Goal: Book appointment/travel/reservation

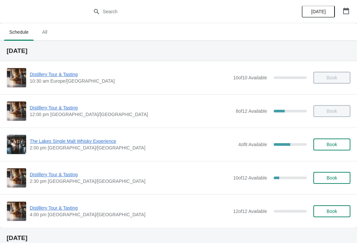
click at [64, 172] on span "Distillery Tour & Tasting" at bounding box center [130, 174] width 200 height 7
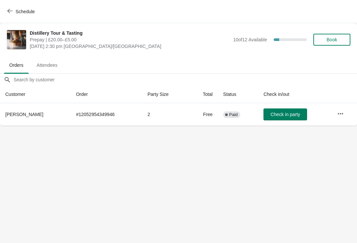
click at [338, 37] on span "Book" at bounding box center [332, 39] width 11 height 5
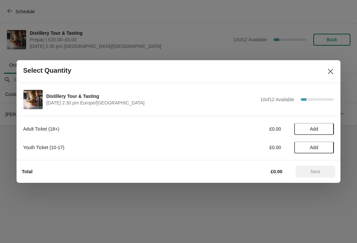
click at [328, 125] on button "Add" at bounding box center [315, 129] width 40 height 12
click at [331, 126] on div "1" at bounding box center [315, 129] width 40 height 7
click at [327, 129] on icon at bounding box center [325, 129] width 7 height 7
click at [321, 169] on span "Next" at bounding box center [315, 171] width 29 height 5
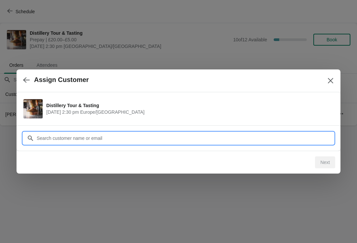
click at [111, 135] on input "Customer" at bounding box center [185, 138] width 298 height 12
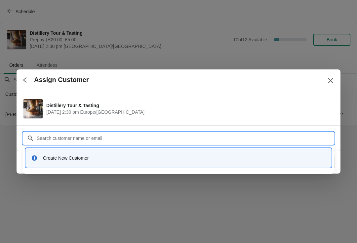
click at [91, 157] on div "Create New Customer" at bounding box center [184, 158] width 283 height 7
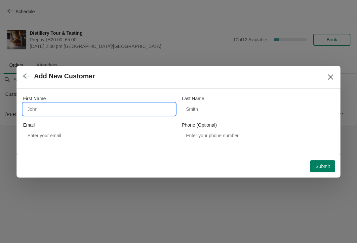
click at [100, 109] on input "First Name" at bounding box center [99, 109] width 152 height 12
type input "Aiden"
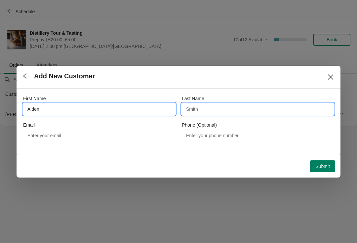
click at [222, 107] on input "Last Name" at bounding box center [258, 109] width 152 height 12
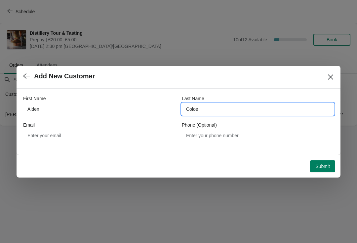
type input "Coloe"
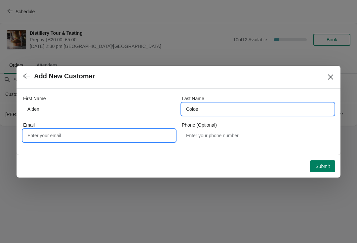
click at [70, 135] on input "Email" at bounding box center [99, 136] width 152 height 12
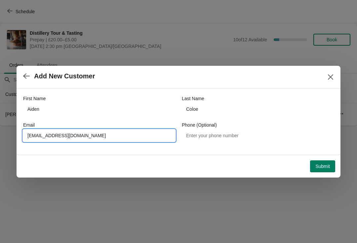
type input "[EMAIL_ADDRESS][DOMAIN_NAME]"
click at [328, 168] on span "Submit" at bounding box center [323, 166] width 15 height 5
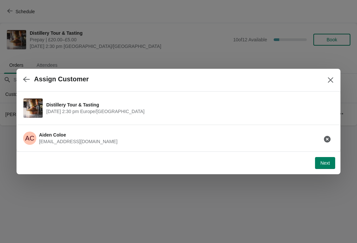
click at [331, 165] on button "Next" at bounding box center [325, 163] width 20 height 12
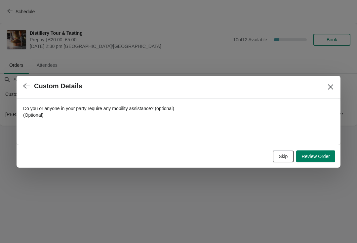
click at [283, 151] on button "Skip" at bounding box center [283, 157] width 21 height 12
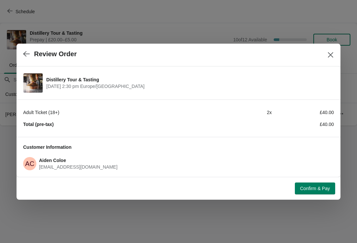
click at [327, 184] on button "Confirm & Pay" at bounding box center [315, 189] width 40 height 12
